Goal: Task Accomplishment & Management: Use online tool/utility

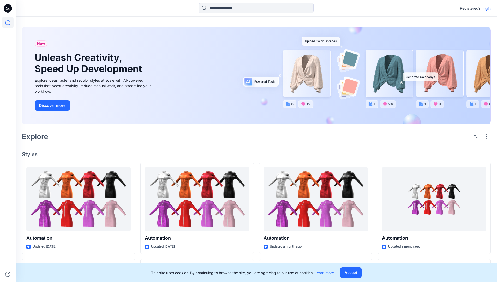
click at [484, 8] on p "Login" at bounding box center [485, 8] width 9 height 5
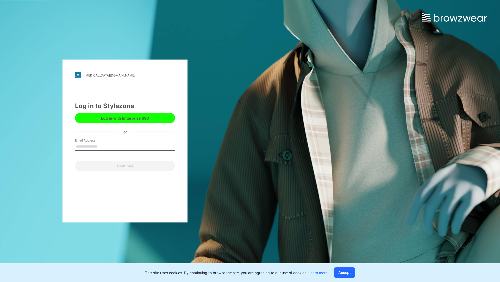
click at [103, 146] on input "Email Address" at bounding box center [125, 147] width 100 height 8
type input "**********"
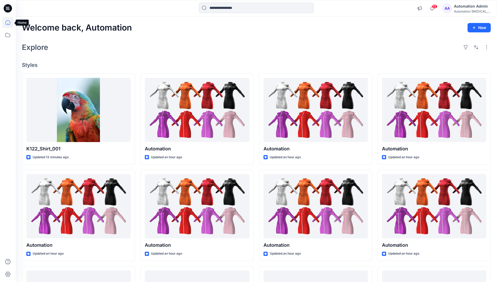
click at [10, 22] on icon at bounding box center [7, 22] width 5 height 5
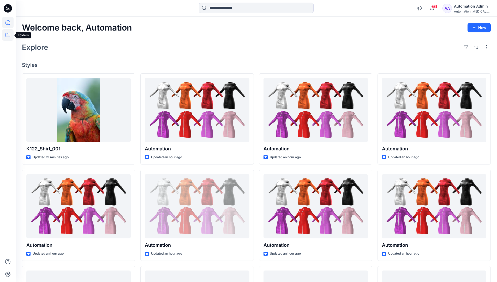
click at [9, 34] on icon at bounding box center [7, 34] width 11 height 11
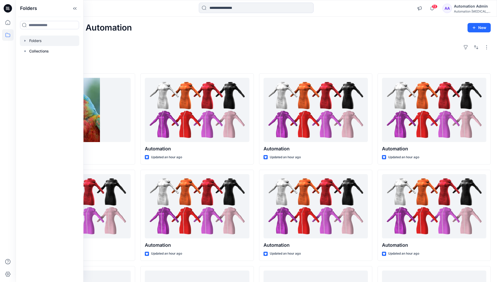
click at [38, 43] on div at bounding box center [49, 40] width 59 height 10
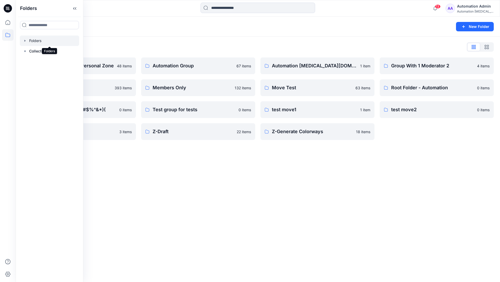
click at [218, 160] on div "Folders New Folder Folders List Automation Admin's Personal Zone 48 items membe…" at bounding box center [258, 149] width 485 height 265
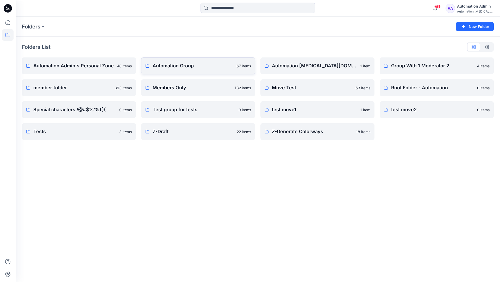
click at [183, 65] on p "Automation Group" at bounding box center [193, 65] width 81 height 7
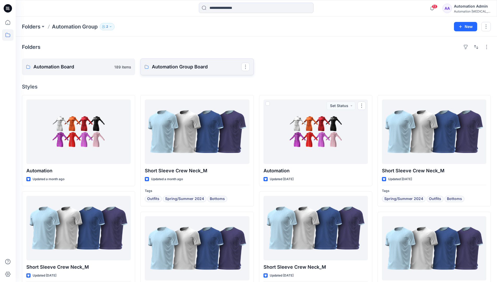
click at [191, 71] on link "Automation Group Board" at bounding box center [196, 66] width 113 height 17
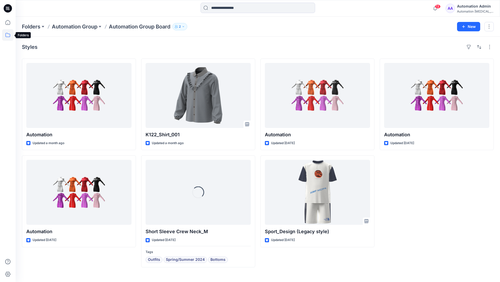
click at [7, 34] on icon at bounding box center [7, 34] width 11 height 11
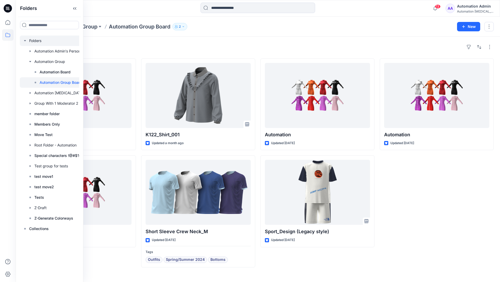
click at [32, 40] on div at bounding box center [56, 40] width 73 height 10
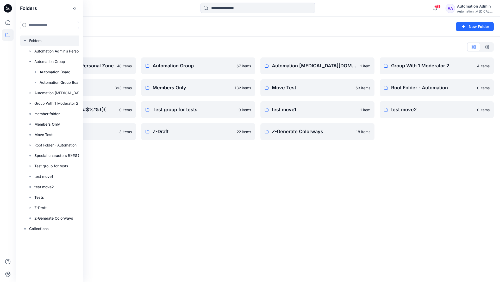
click at [25, 40] on icon "button" at bounding box center [25, 41] width 4 height 4
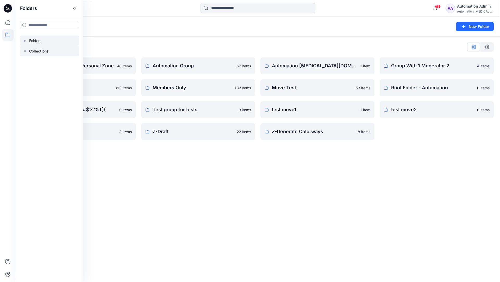
click at [34, 50] on p "Collections" at bounding box center [39, 51] width 20 height 6
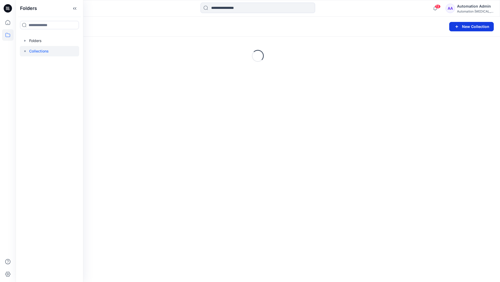
click at [462, 27] on button "New Collection" at bounding box center [472, 26] width 45 height 9
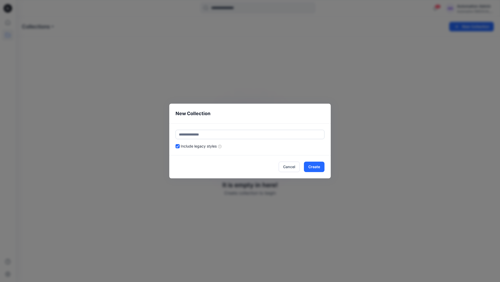
click at [234, 131] on input "text" at bounding box center [250, 134] width 149 height 9
type input "**********"
click at [318, 168] on button "Create" at bounding box center [314, 166] width 21 height 10
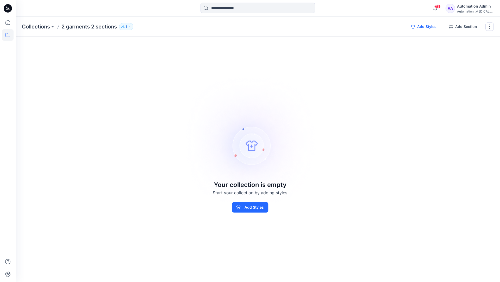
click at [423, 28] on button "Add Styles" at bounding box center [424, 26] width 34 height 8
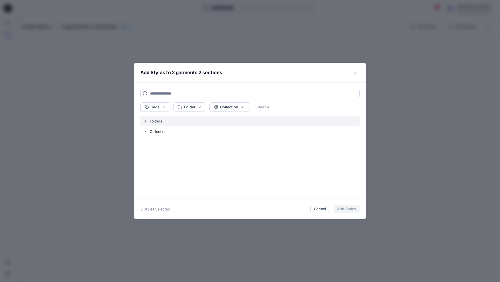
click at [145, 121] on icon "button" at bounding box center [145, 121] width 1 height 2
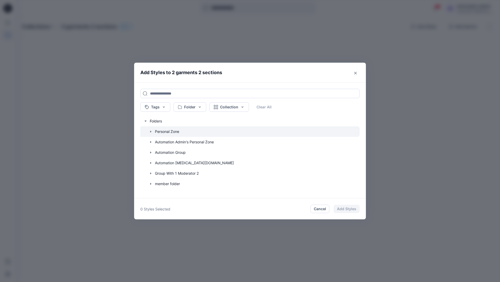
click at [150, 131] on icon "button" at bounding box center [151, 131] width 4 height 4
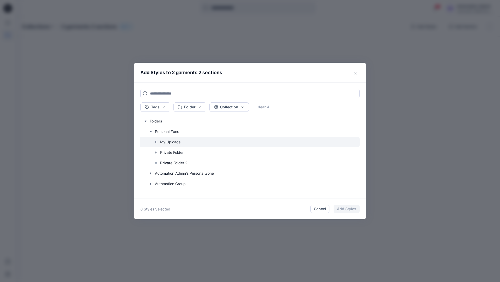
click at [156, 141] on icon "button" at bounding box center [156, 142] width 4 height 4
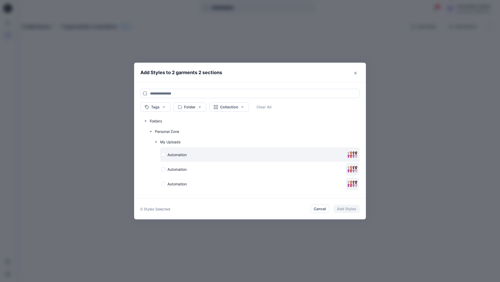
click at [163, 154] on div "Automation" at bounding box center [252, 154] width 183 height 5
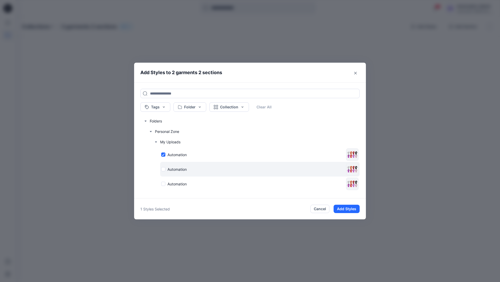
click at [164, 169] on div "Automation" at bounding box center [252, 168] width 183 height 5
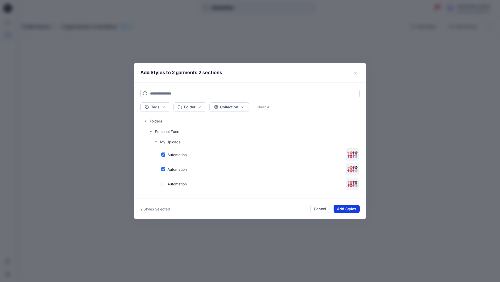
click at [351, 207] on button "Add Styles" at bounding box center [347, 208] width 26 height 8
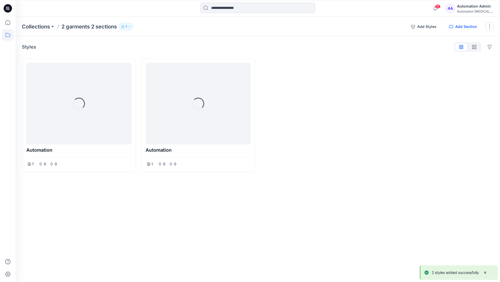
click at [469, 27] on button "Add Section" at bounding box center [463, 26] width 36 height 8
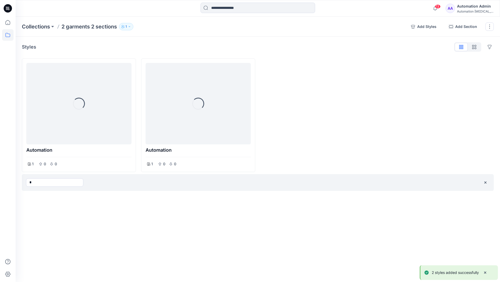
type input "*"
click at [298, 206] on div "Collections 2 garments 2 sections 1 Add Styles Add Section Rename Collection Cl…" at bounding box center [258, 149] width 485 height 265
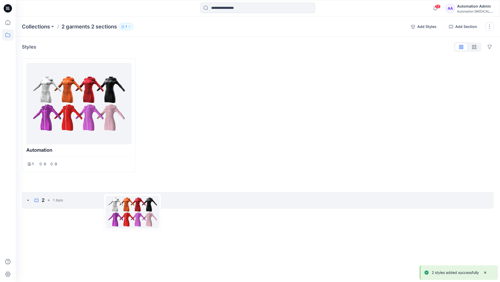
drag, startPoint x: 298, startPoint y: 206, endPoint x: 133, endPoint y: 212, distance: 165.6
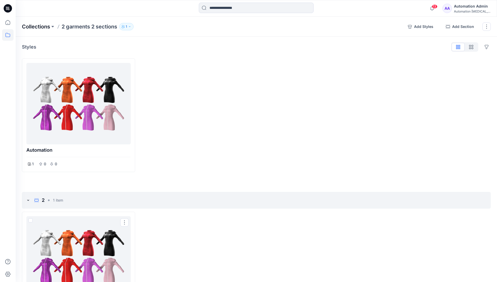
click at [41, 25] on p "Collections" at bounding box center [36, 26] width 28 height 7
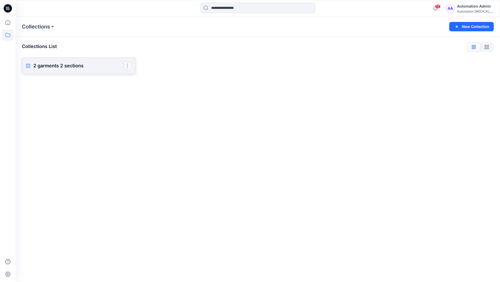
click at [130, 68] on button "button" at bounding box center [128, 66] width 8 height 8
click at [101, 113] on button "Delete Collection" at bounding box center [103, 114] width 56 height 10
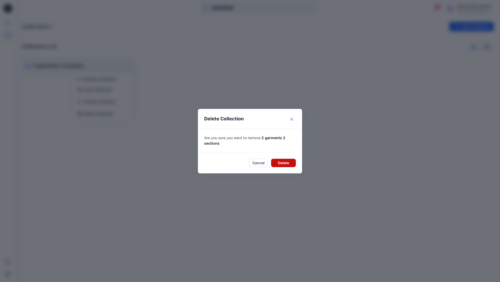
click at [284, 162] on button "Delete" at bounding box center [283, 162] width 25 height 8
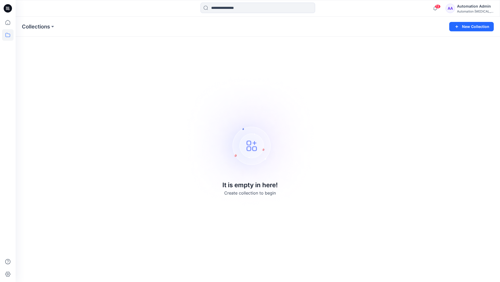
click at [477, 10] on div "Automation [MEDICAL_DATA]..." at bounding box center [475, 11] width 36 height 4
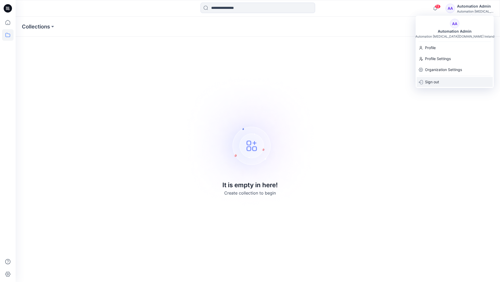
click at [449, 84] on div "Sign out" at bounding box center [455, 82] width 76 height 10
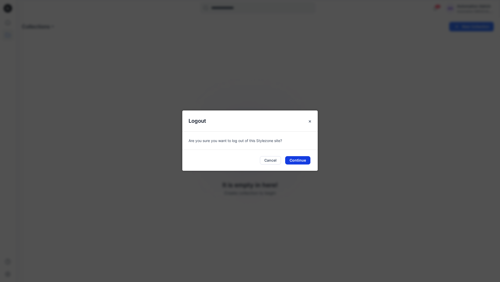
click at [301, 160] on button "Continue" at bounding box center [297, 160] width 25 height 8
